Goal: Check status: Check status

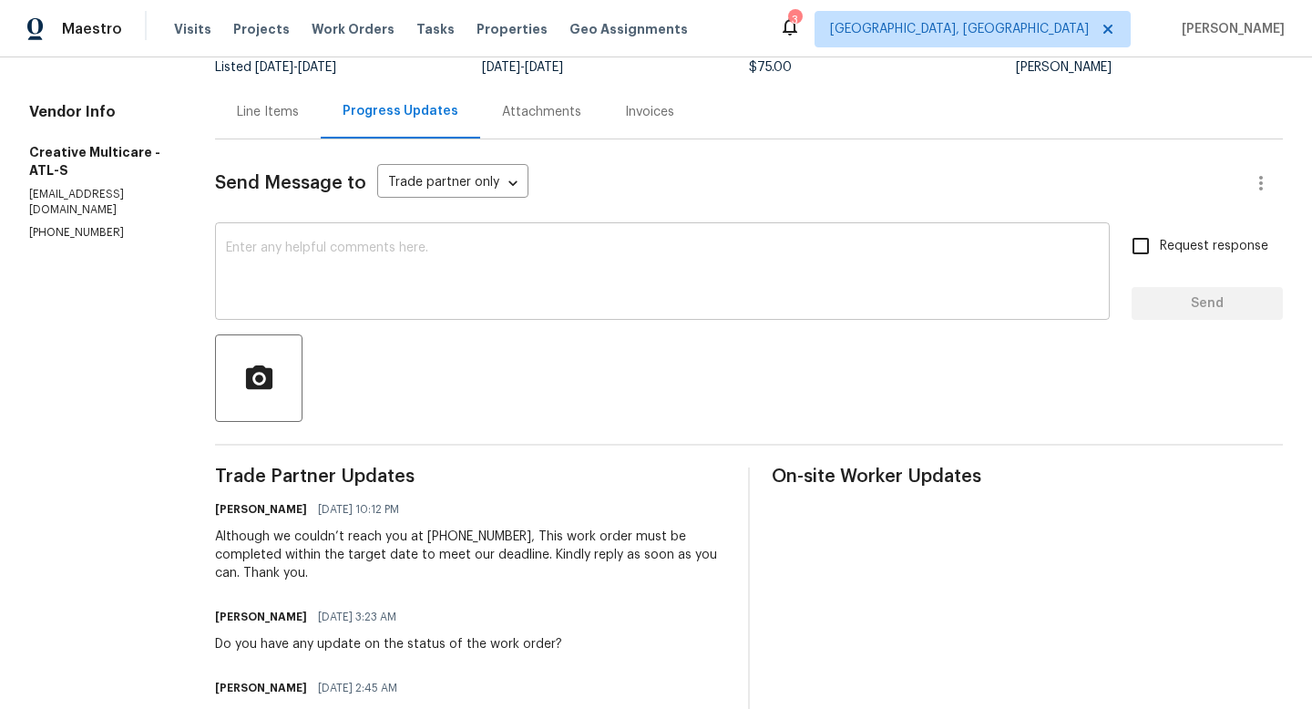
scroll to position [146, 0]
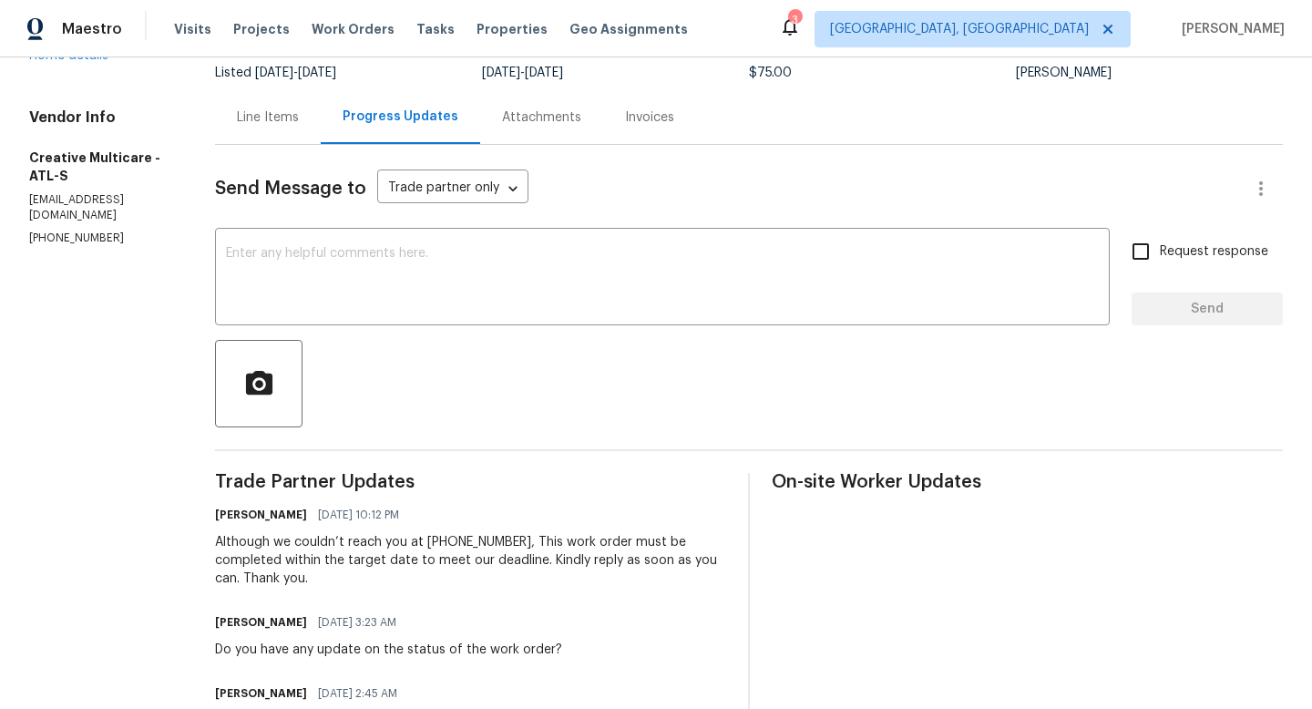
click at [299, 120] on div "Line Items" at bounding box center [268, 117] width 62 height 18
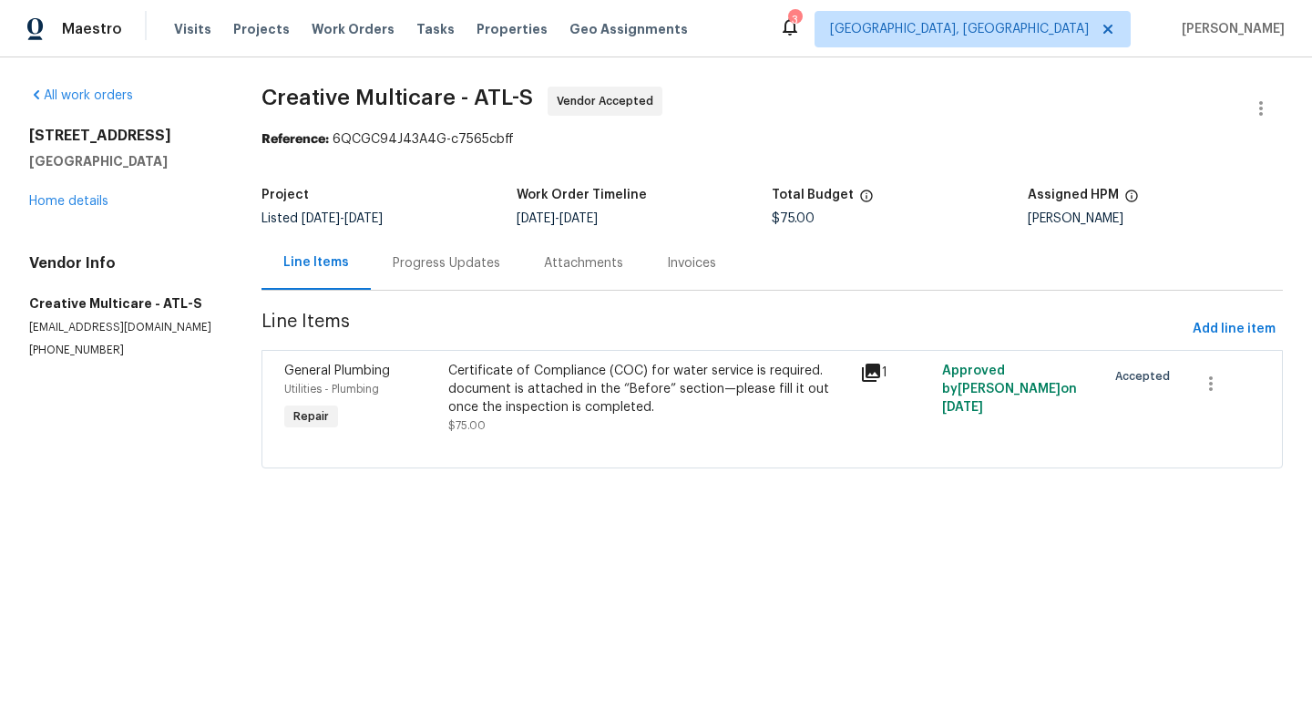
click at [869, 377] on icon at bounding box center [871, 373] width 18 height 18
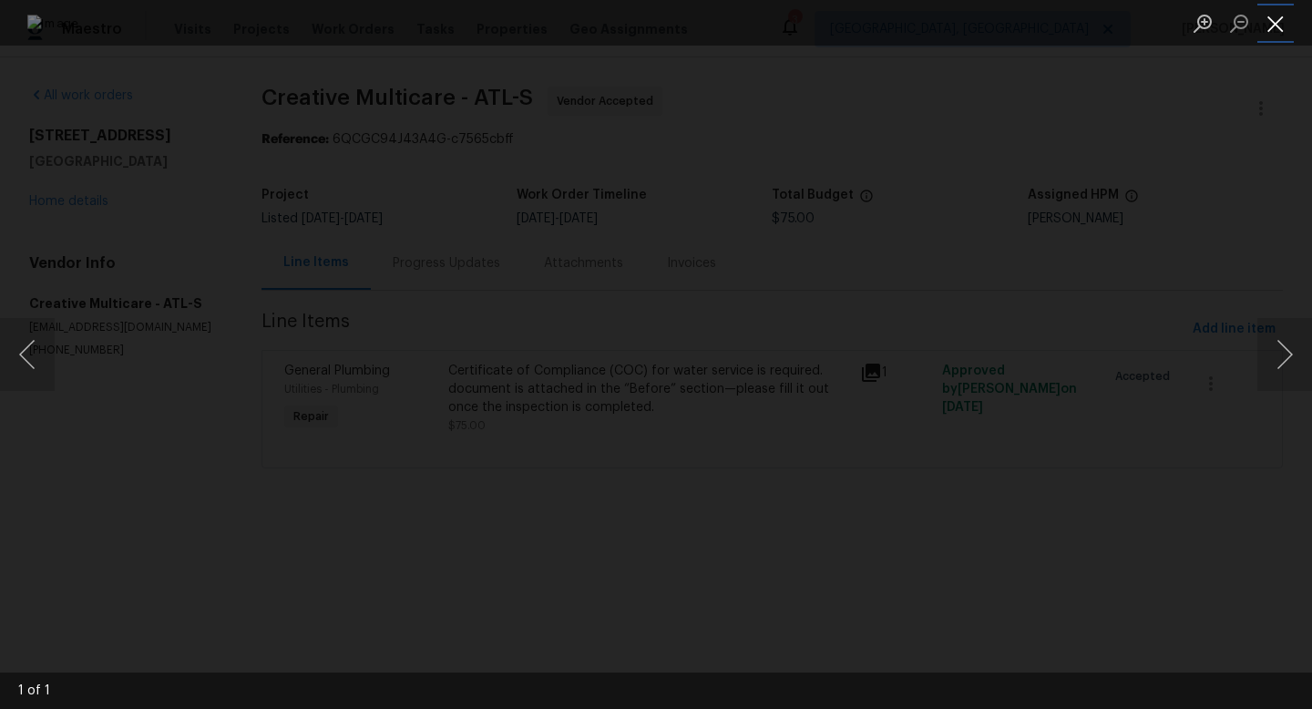
click at [1270, 28] on button "Close lightbox" at bounding box center [1276, 23] width 36 height 32
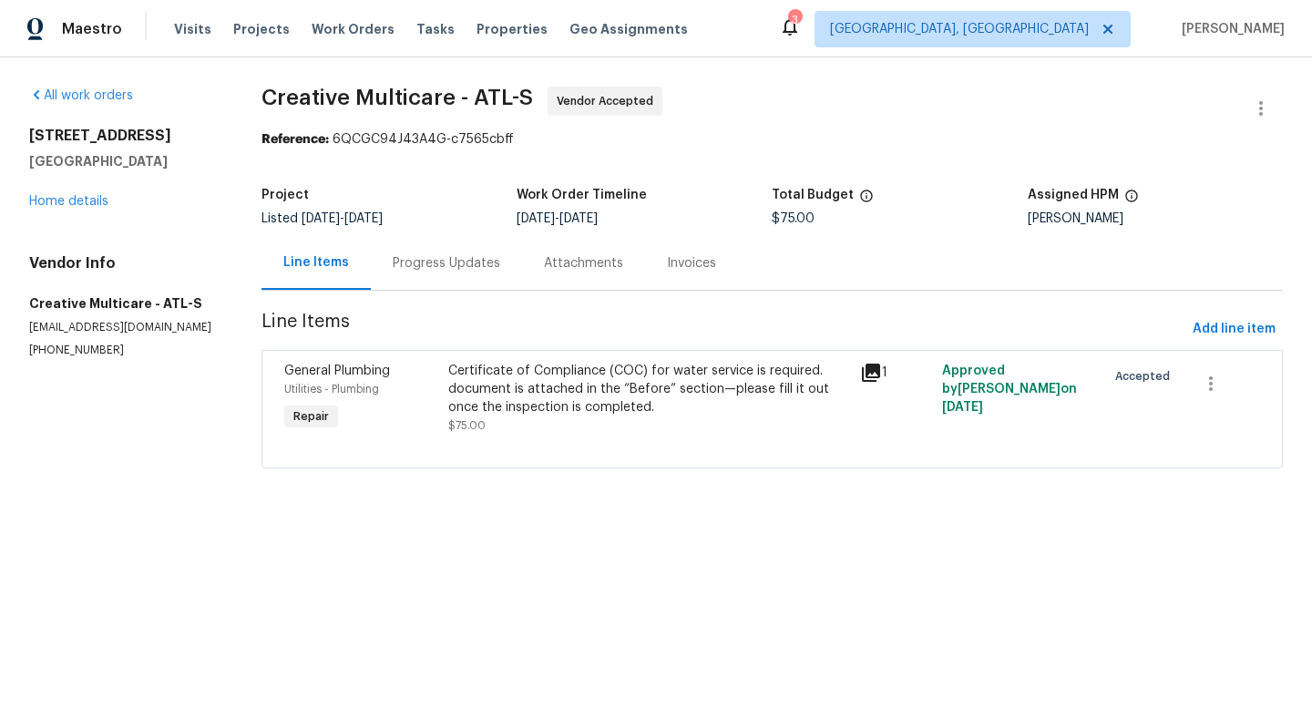
click at [438, 271] on div "Progress Updates" at bounding box center [447, 263] width 108 height 18
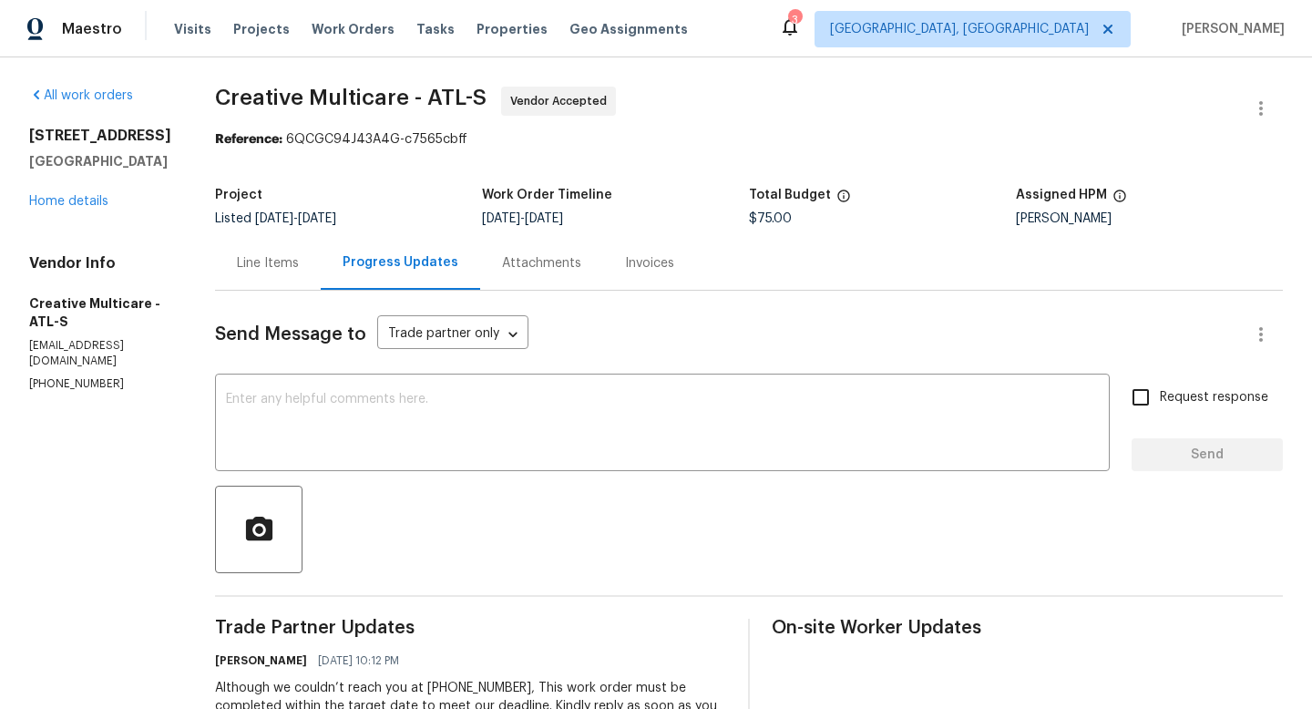
click at [321, 275] on div "Line Items" at bounding box center [268, 263] width 106 height 54
